Goal: Feedback & Contribution: Contribute content

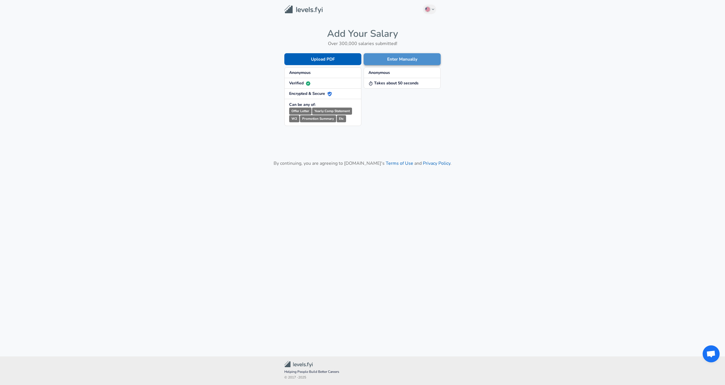
click at [396, 61] on button "Enter Manually" at bounding box center [402, 59] width 77 height 12
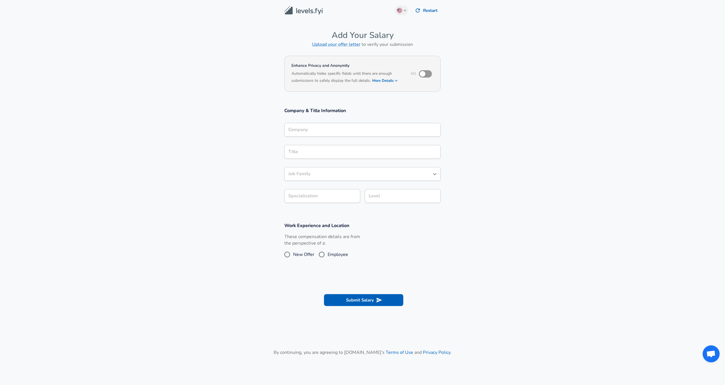
scroll to position [6, 0]
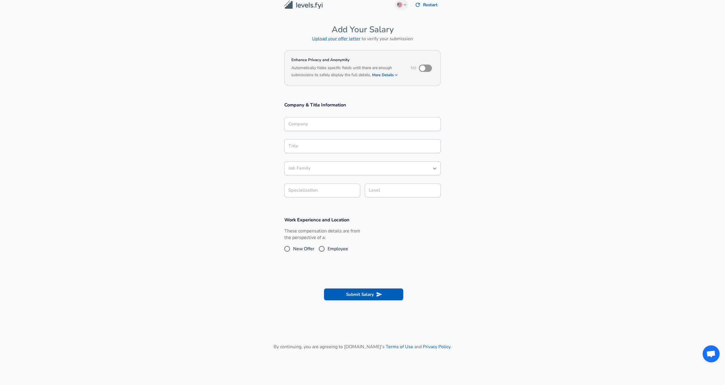
click at [315, 131] on div "Company" at bounding box center [362, 124] width 156 height 14
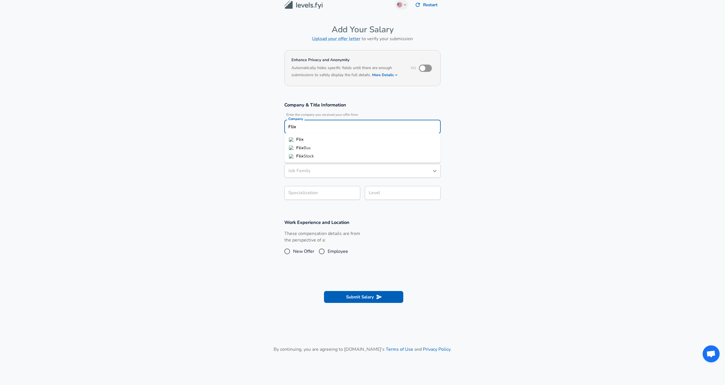
click at [310, 140] on li "Flix" at bounding box center [362, 139] width 156 height 8
type input "Flix"
click at [306, 150] on input "Title" at bounding box center [362, 148] width 151 height 9
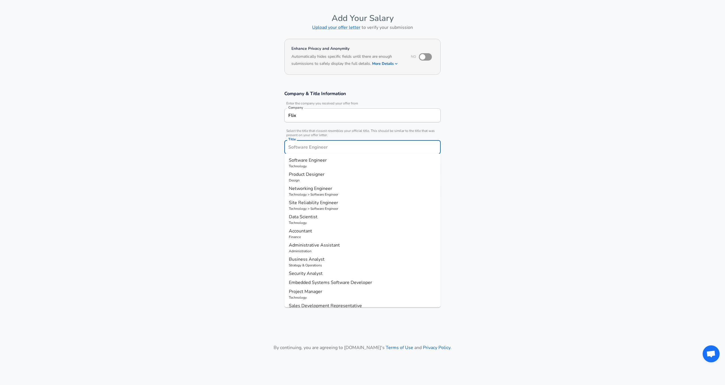
click at [306, 159] on span "Software Engineer" at bounding box center [308, 160] width 38 height 6
type input "Software Engineer"
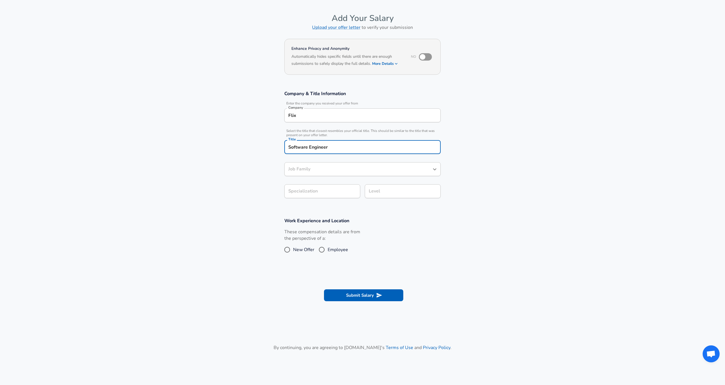
type input "Software Engineer"
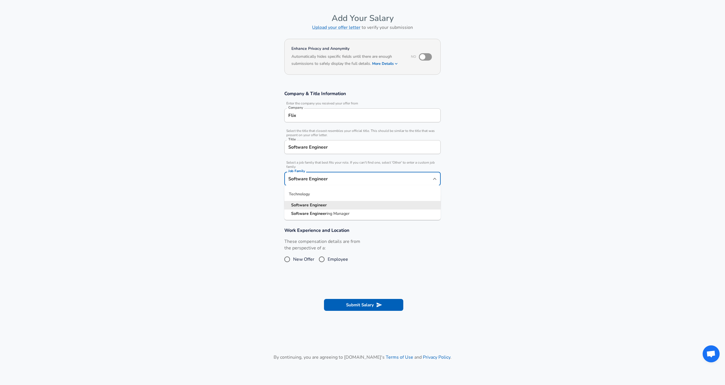
click at [308, 174] on input "Software Engineer" at bounding box center [358, 178] width 143 height 9
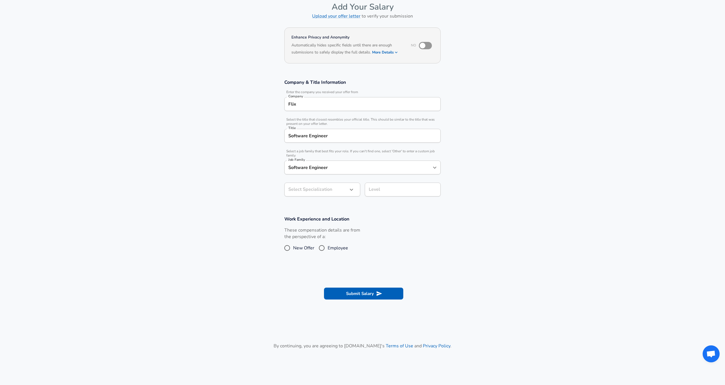
click at [276, 171] on section "Company & Title Information Enter the company you received your offer from Comp…" at bounding box center [362, 140] width 725 height 137
click at [313, 192] on body "We value your privacy We use cookies to enhance your browsing experience, serve…" at bounding box center [362, 164] width 725 height 385
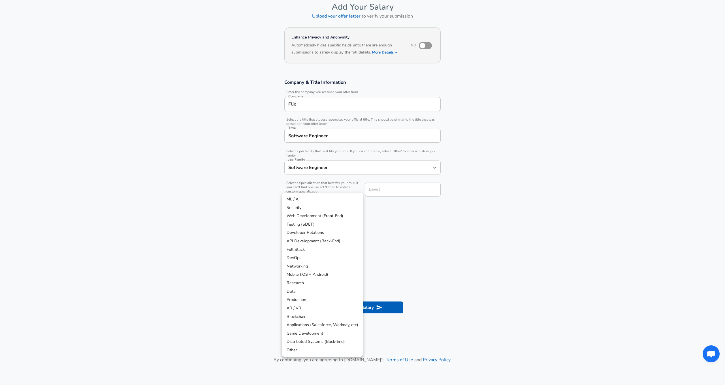
scroll to position [45, 0]
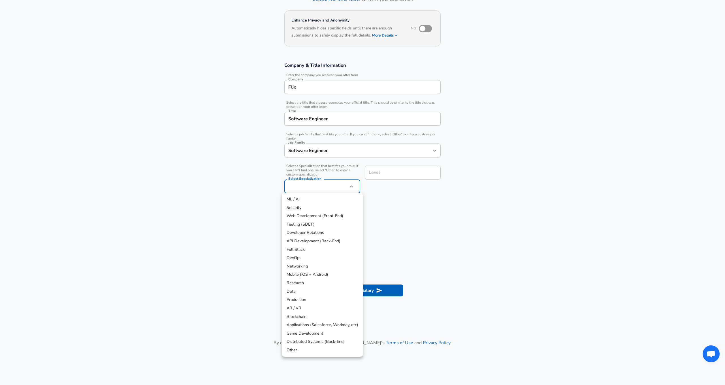
click at [305, 247] on li "Full Stack" at bounding box center [322, 249] width 81 height 8
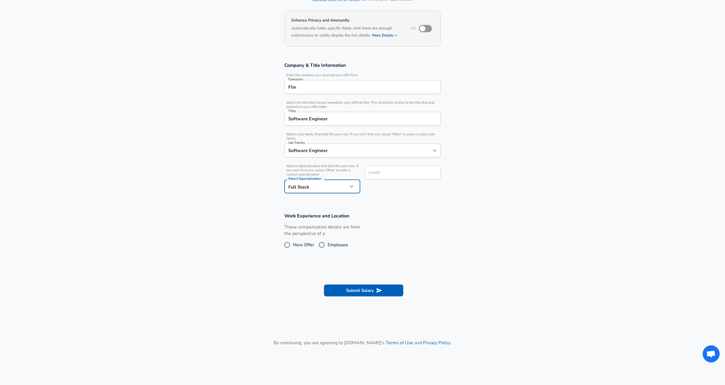
type input "Full Stack"
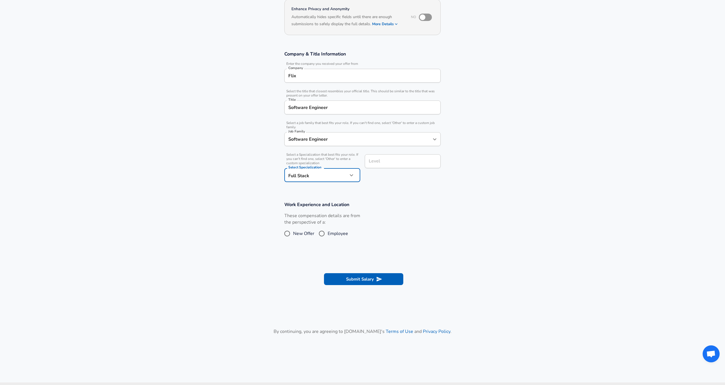
click at [380, 166] on input "Level" at bounding box center [402, 161] width 71 height 9
click at [380, 179] on input "Level" at bounding box center [402, 175] width 71 height 9
click at [383, 204] on section "Work Experience and Location These compensation details are from the perspectiv…" at bounding box center [362, 223] width 725 height 57
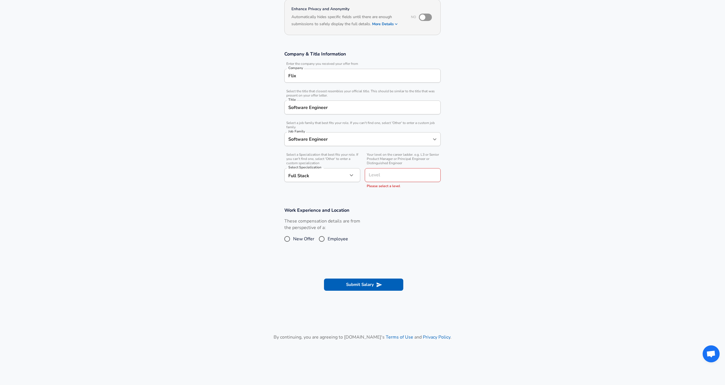
click at [383, 208] on h3 "Work Experience and Location" at bounding box center [362, 210] width 156 height 7
click at [379, 177] on input "Level" at bounding box center [402, 175] width 71 height 9
type input "S"
type input "Mid level"
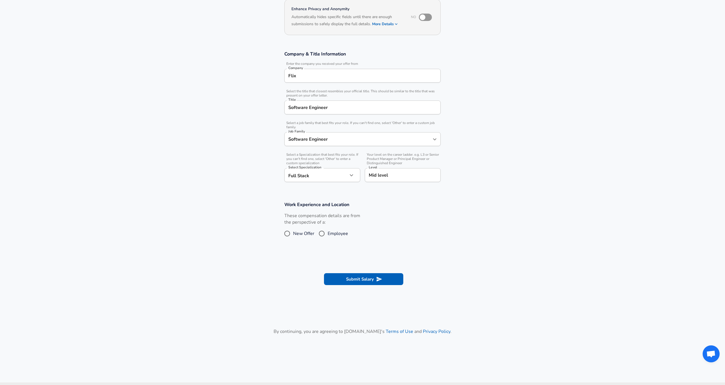
click at [374, 211] on div "Work Experience and Location These compensation details are from the perspectiv…" at bounding box center [362, 221] width 170 height 41
click at [296, 233] on span "New Offer" at bounding box center [303, 233] width 21 height 7
click at [293, 233] on input "New Offer" at bounding box center [287, 233] width 12 height 9
radio input "true"
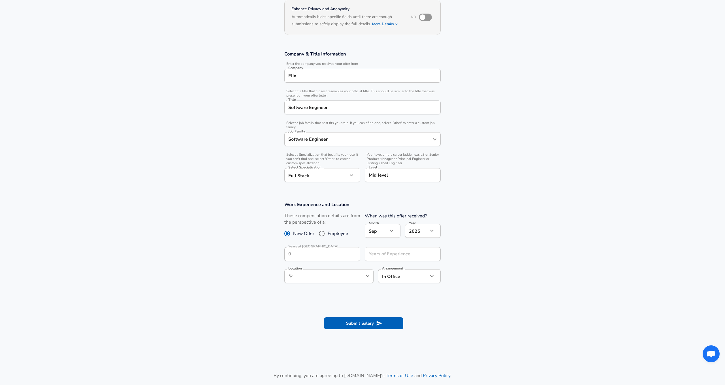
click at [329, 234] on span "Employee" at bounding box center [338, 233] width 20 height 7
click at [328, 234] on input "Employee" at bounding box center [322, 233] width 12 height 9
radio input "true"
click at [376, 231] on div "Are you still employed in this role? Yes yes Are you still employed in this rol…" at bounding box center [403, 224] width 76 height 15
click at [326, 250] on input "Years at [GEOGRAPHIC_DATA]" at bounding box center [315, 254] width 63 height 14
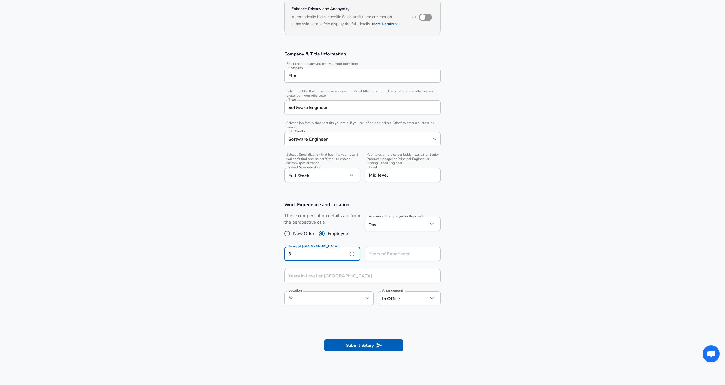
type input "3"
click at [390, 256] on input "Years of Experience" at bounding box center [396, 254] width 63 height 14
type input "10"
click at [306, 279] on input "Years in Level at [GEOGRAPHIC_DATA]" at bounding box center [356, 276] width 144 height 14
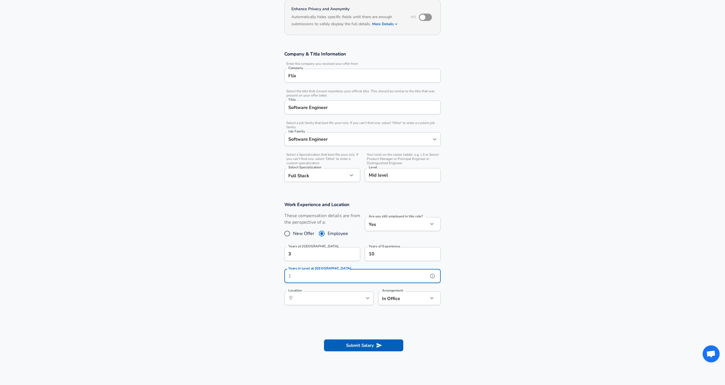
type input "2"
type input "3"
click at [328, 300] on input "Location" at bounding box center [323, 298] width 58 height 9
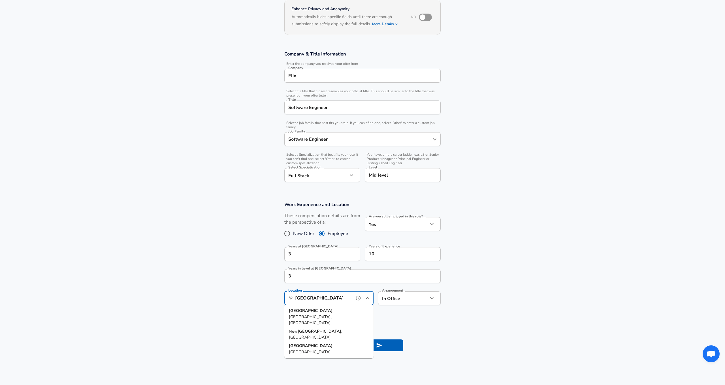
click at [319, 309] on span ", [GEOGRAPHIC_DATA], [GEOGRAPHIC_DATA]" at bounding box center [311, 317] width 44 height 18
type input "[GEOGRAPHIC_DATA], [GEOGRAPHIC_DATA], [GEOGRAPHIC_DATA]"
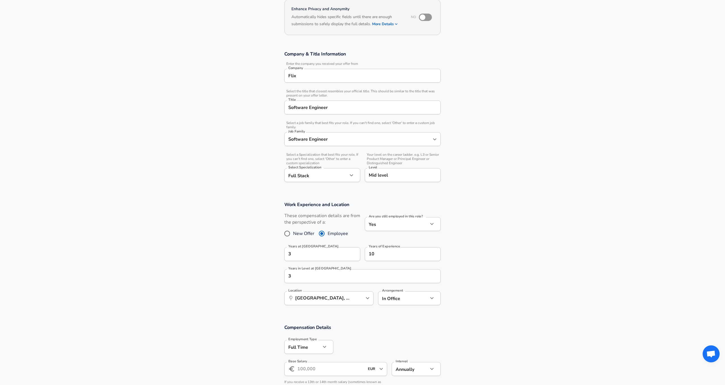
click at [399, 316] on section "Work Experience and Location These compensation details are from the perspectiv…" at bounding box center [362, 256] width 725 height 123
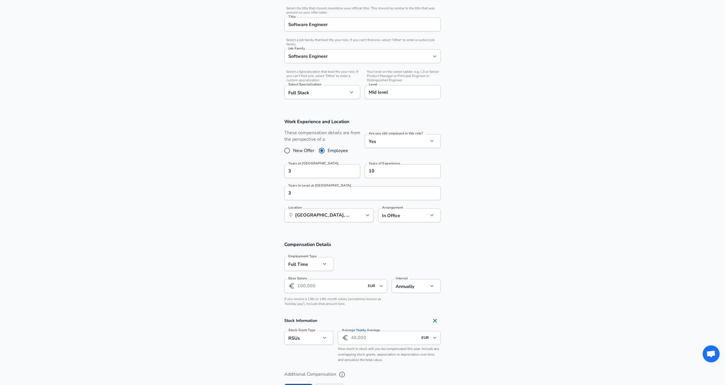
scroll to position [141, 0]
click at [332, 284] on input "Base Salary" at bounding box center [330, 285] width 67 height 14
type input "85.000"
click at [386, 319] on h4 "Stock Information" at bounding box center [362, 319] width 156 height 11
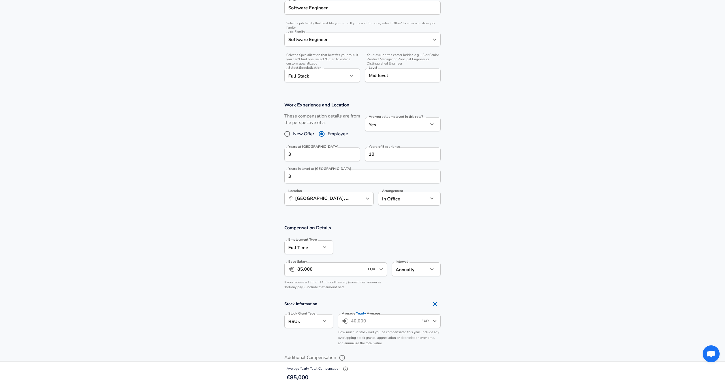
scroll to position [162, 0]
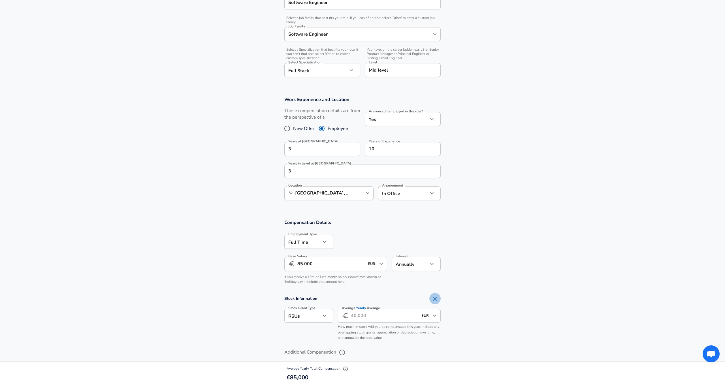
click at [435, 298] on icon "Remove Section" at bounding box center [435, 299] width 4 height 4
checkbox input "false"
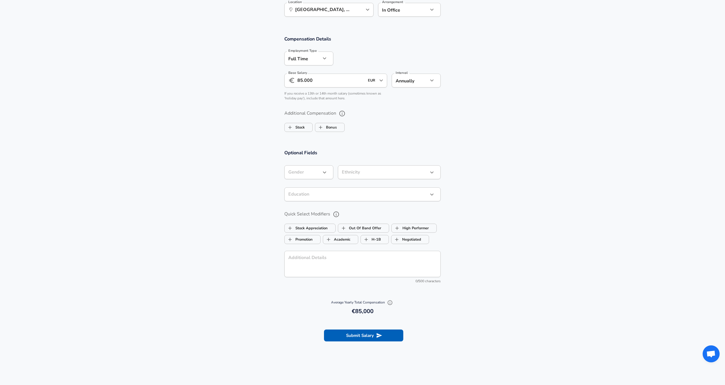
scroll to position [371, 0]
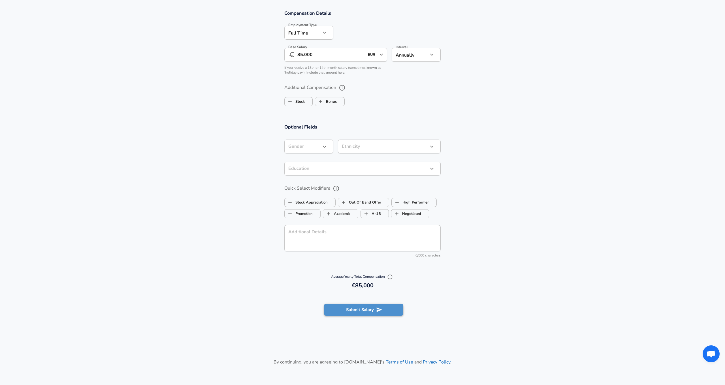
click at [363, 310] on button "Submit Salary" at bounding box center [363, 310] width 79 height 12
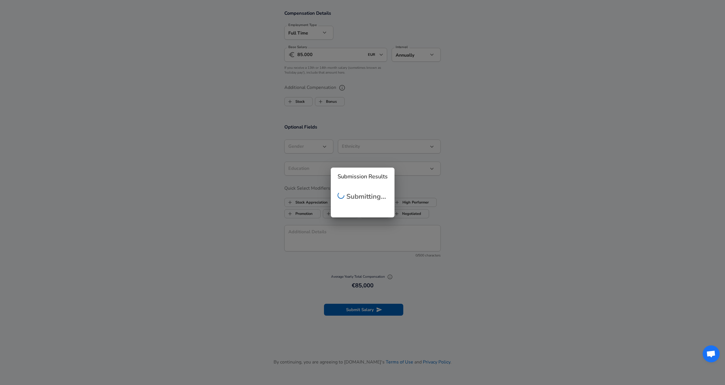
scroll to position [46, 0]
